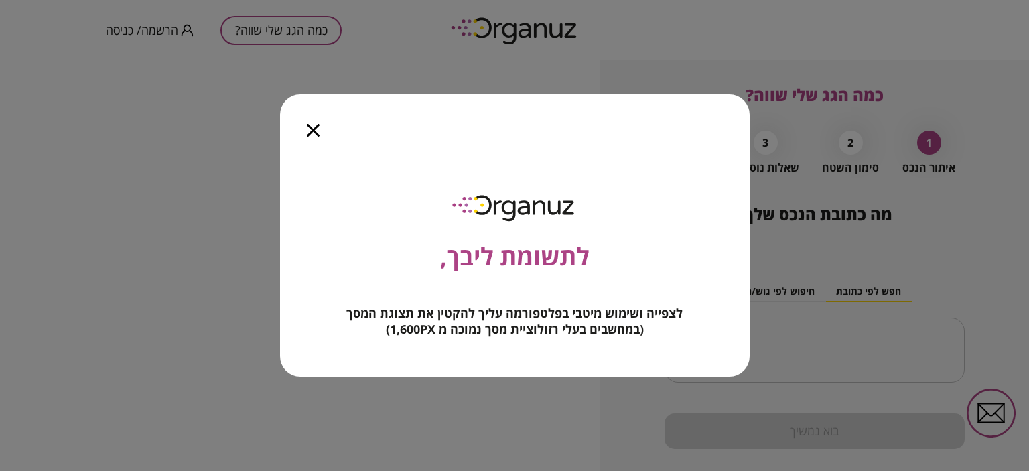
click at [312, 133] on icon "button" at bounding box center [313, 130] width 13 height 13
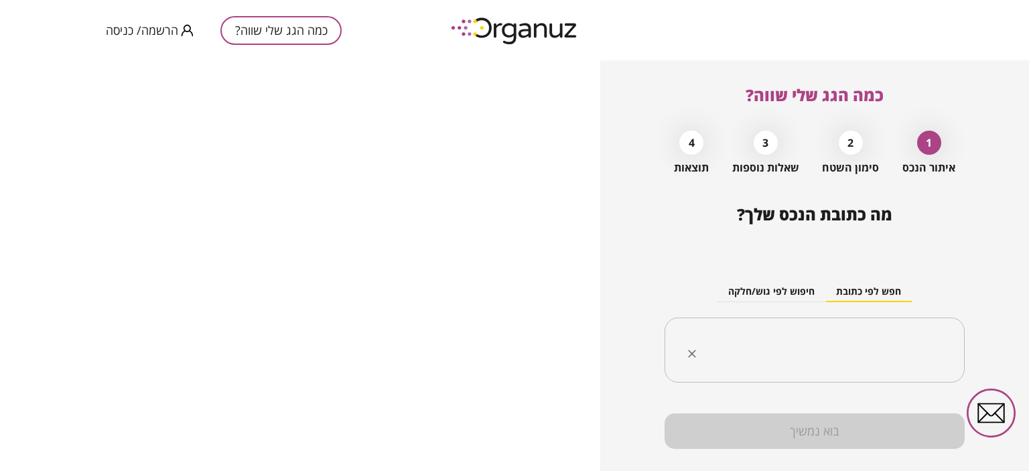
click at [813, 351] on input "text" at bounding box center [820, 351] width 258 height 34
click at [263, 31] on button "כמה הגג שלי שווה?" at bounding box center [280, 30] width 121 height 29
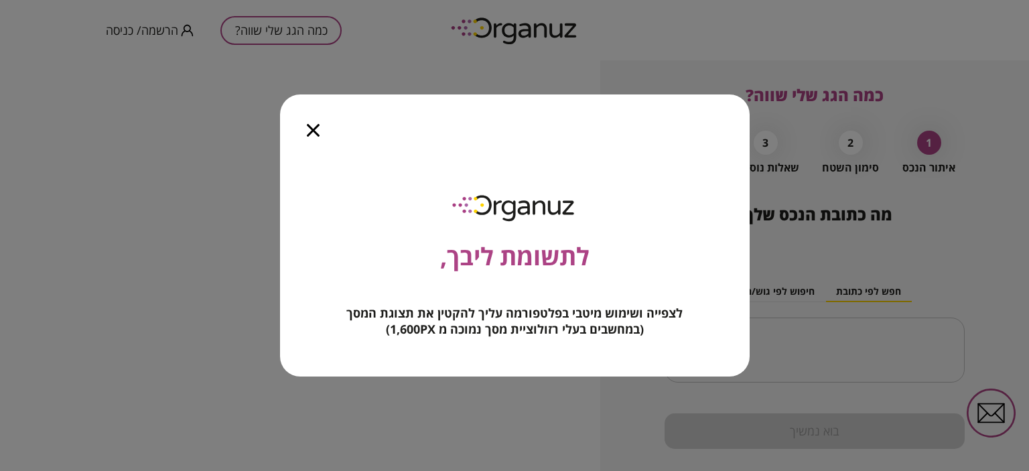
click at [312, 122] on div at bounding box center [313, 122] width 66 height 56
click at [312, 131] on icon "button" at bounding box center [313, 130] width 13 height 13
